Goal: Task Accomplishment & Management: Manage account settings

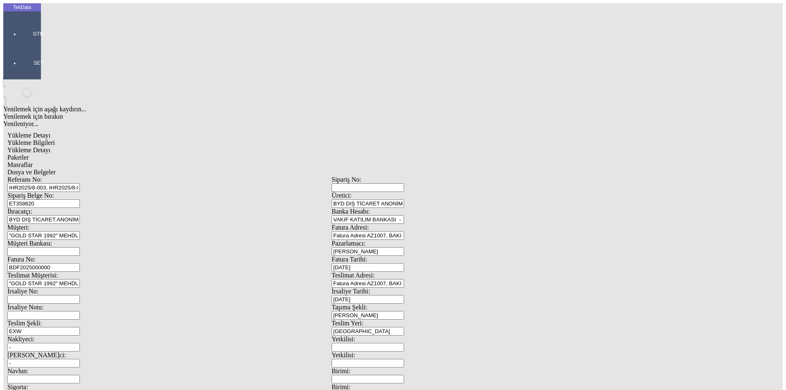
click at [55, 139] on span "Yükleme Bilgileri" at bounding box center [30, 142] width 47 height 7
drag, startPoint x: 133, startPoint y: 40, endPoint x: 155, endPoint y: 49, distance: 23.9
click at [134, 146] on div "Yükleme Detayı" at bounding box center [331, 149] width 648 height 7
click at [29, 154] on span "Paketler" at bounding box center [17, 157] width 21 height 7
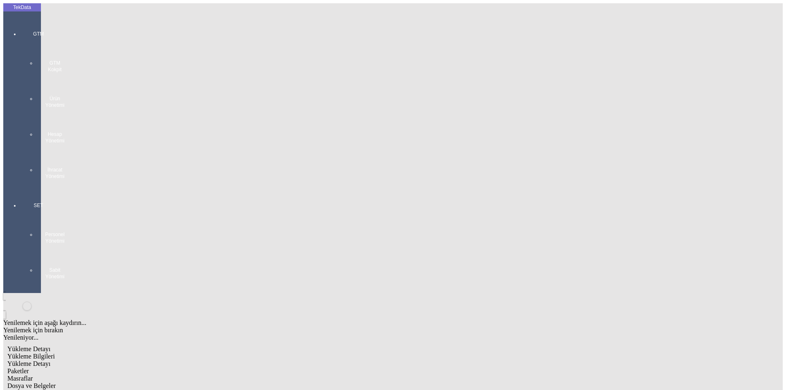
drag, startPoint x: 9, startPoint y: 34, endPoint x: 47, endPoint y: 49, distance: 41.9
click at [20, 33] on div "GTM GTM Kokpit Ürün Yönetimi Hesap Yönetimi İhracat Yönetimi" at bounding box center [39, 101] width 38 height 171
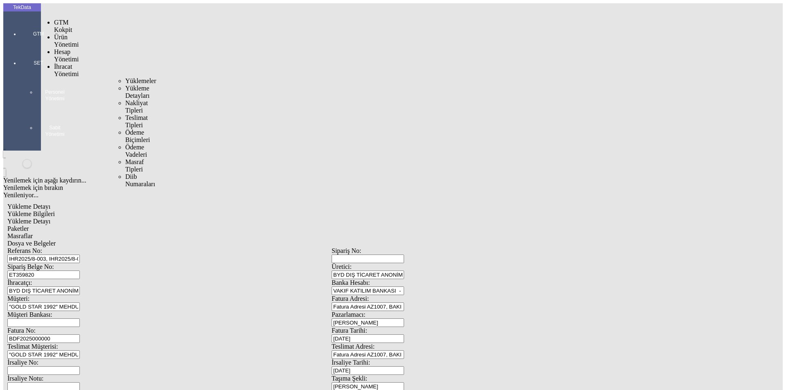
drag, startPoint x: 54, startPoint y: 50, endPoint x: 102, endPoint y: 50, distance: 47.9
click at [62, 63] on span "İhracat Yönetimi" at bounding box center [66, 70] width 25 height 14
click at [125, 77] on span "Yüklemeler" at bounding box center [140, 80] width 31 height 7
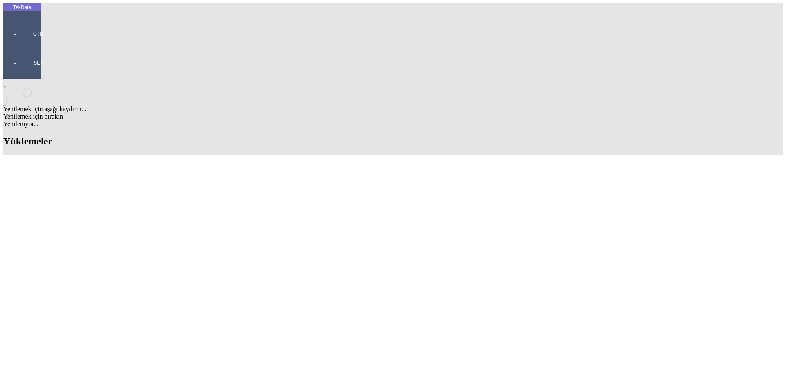
scroll to position [409, 0]
drag, startPoint x: 350, startPoint y: 275, endPoint x: 396, endPoint y: 275, distance: 45.8
copy td "BDF2025000000406"
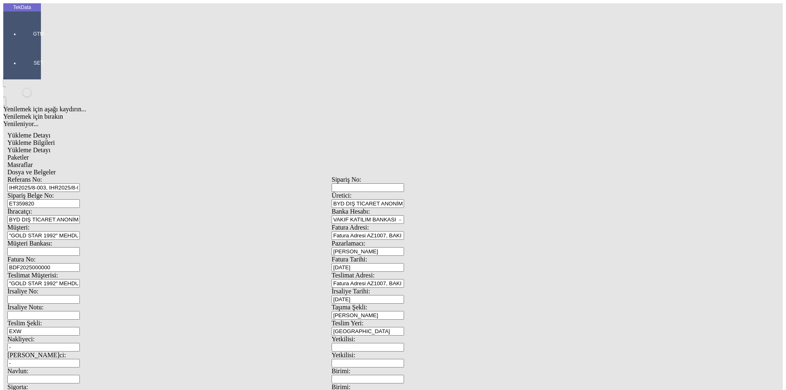
click at [80, 263] on input "BDF2025000000" at bounding box center [43, 267] width 72 height 9
drag, startPoint x: 172, startPoint y: 135, endPoint x: 54, endPoint y: 140, distance: 118.7
click at [53, 256] on div "Fatura No: BDF2025000000" at bounding box center [169, 264] width 324 height 16
paste input "406"
type input "BDF2025000000407"
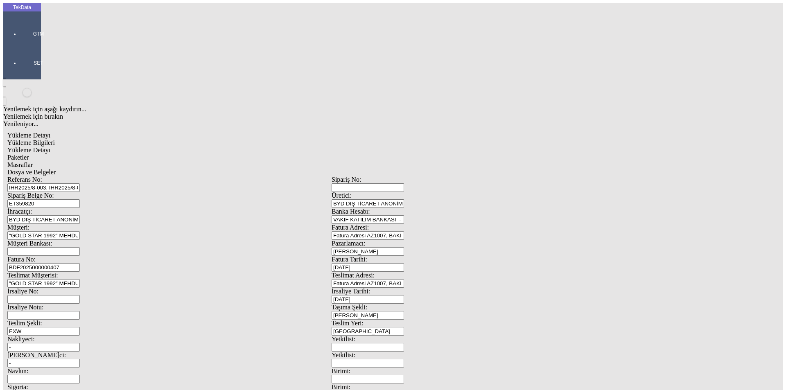
scroll to position [70, 0]
click at [29, 154] on span "Paketler" at bounding box center [17, 157] width 21 height 7
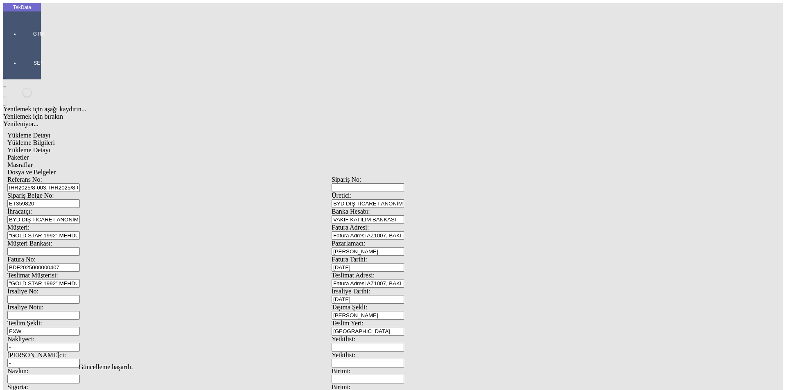
drag, startPoint x: 456, startPoint y: 86, endPoint x: 412, endPoint y: 95, distance: 44.8
type input "389"
click at [33, 161] on span "Masraflar" at bounding box center [19, 164] width 25 height 7
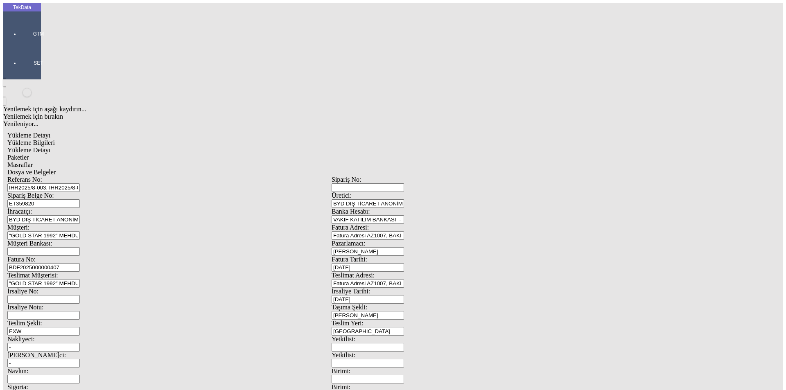
click at [56, 169] on span "Dosya ve Belgeler" at bounding box center [31, 172] width 48 height 7
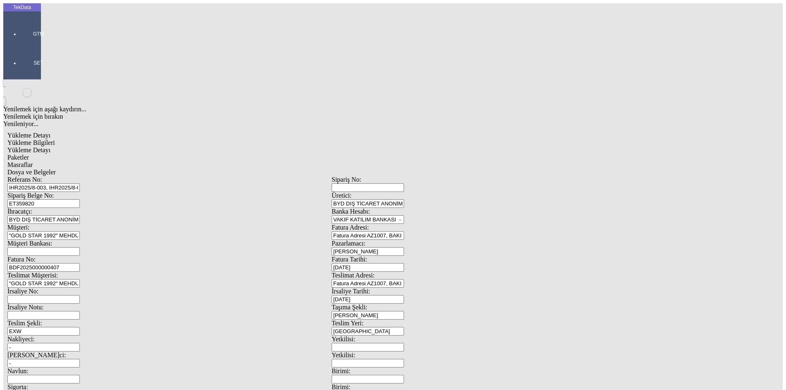
click at [56, 169] on span "Dosya ve Belgeler" at bounding box center [31, 172] width 48 height 7
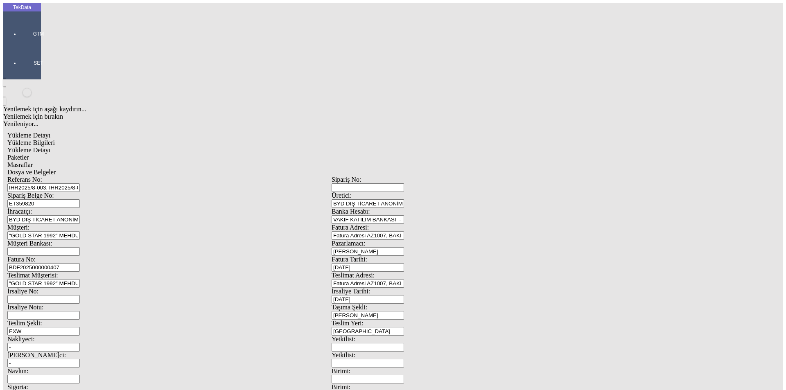
click at [55, 139] on span "Yükleme Bilgileri" at bounding box center [30, 142] width 47 height 7
drag, startPoint x: 205, startPoint y: 59, endPoint x: 7, endPoint y: 59, distance: 198.0
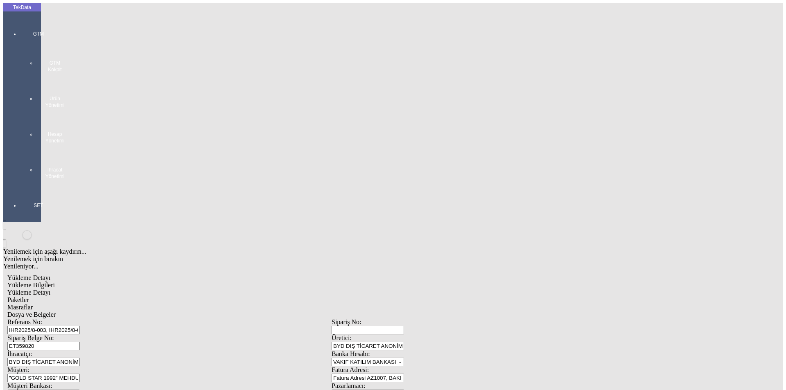
drag, startPoint x: 161, startPoint y: 74, endPoint x: 88, endPoint y: 78, distance: 73.4
click at [88, 334] on div "Sipariş Belge No: ET359820" at bounding box center [169, 342] width 324 height 16
click at [20, 188] on div at bounding box center [39, 188] width 38 height 0
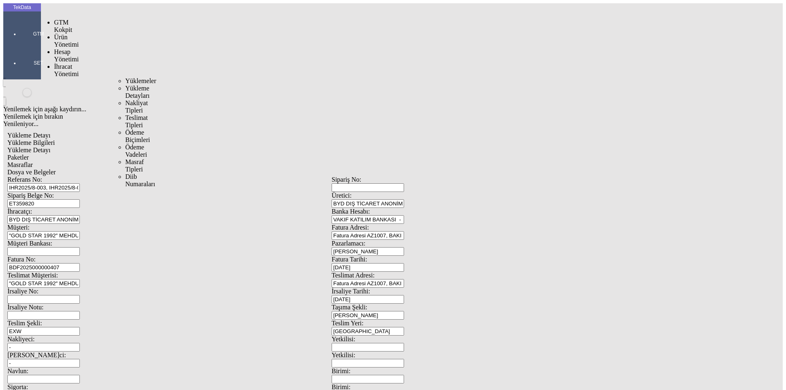
click at [60, 63] on span "İhracat Yönetimi" at bounding box center [66, 70] width 25 height 14
click at [125, 77] on span "Yüklemeler" at bounding box center [140, 80] width 31 height 7
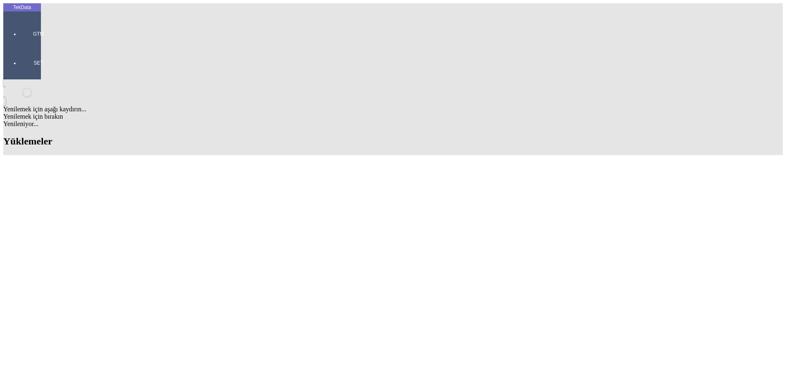
scroll to position [491, 0]
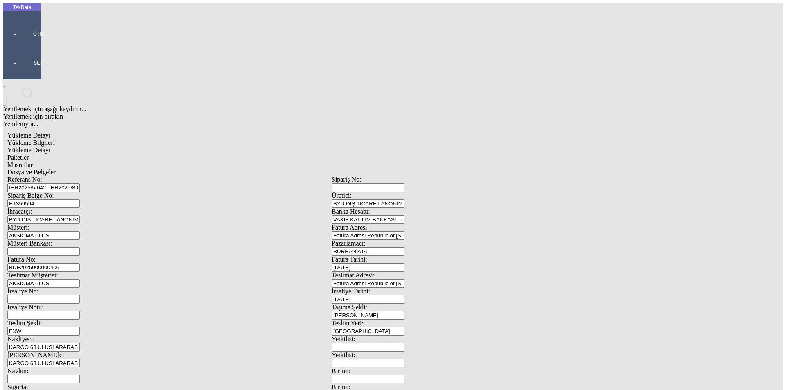
drag, startPoint x: 155, startPoint y: 74, endPoint x: 33, endPoint y: 78, distance: 121.6
click at [33, 78] on div "TekData GTM SET Yenilemek için aşağı kaydırın... Yenilemek için bırakın Yenilen…" at bounding box center [331, 323] width 656 height 641
